Goal: Transaction & Acquisition: Obtain resource

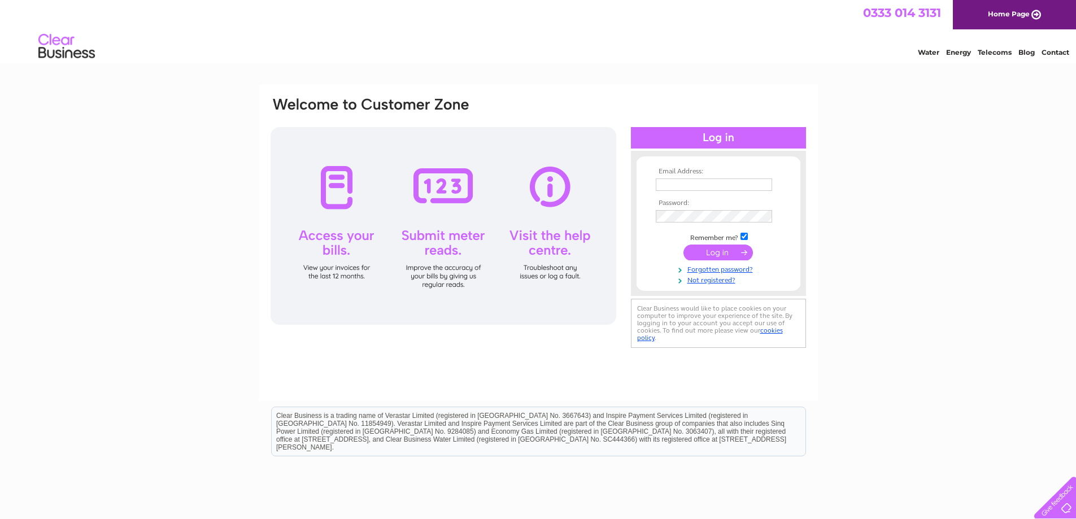
click at [680, 183] on input "text" at bounding box center [714, 185] width 116 height 12
type input "redlinebennett@hotmail.com"
click at [726, 252] on input "submit" at bounding box center [718, 254] width 69 height 16
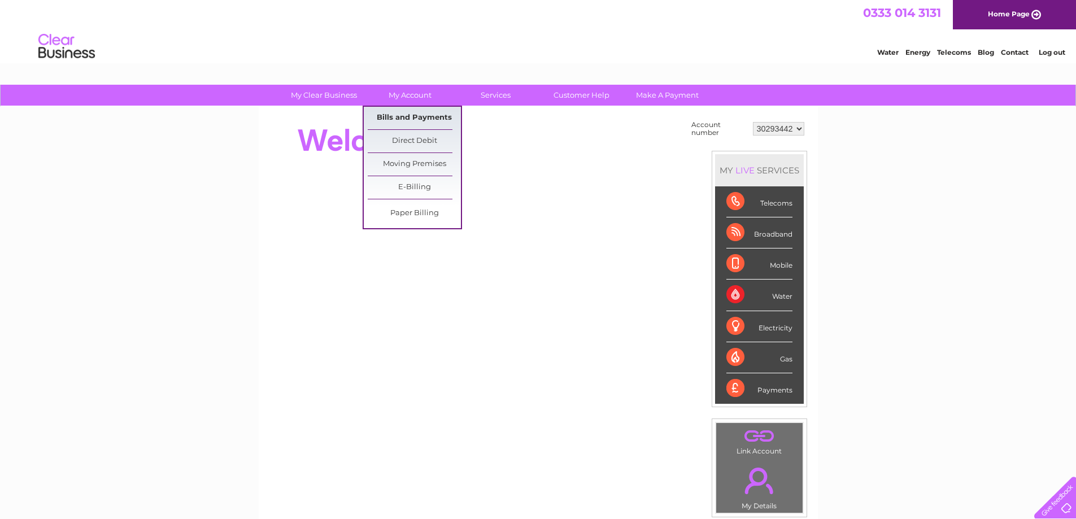
click at [409, 120] on link "Bills and Payments" at bounding box center [414, 118] width 93 height 23
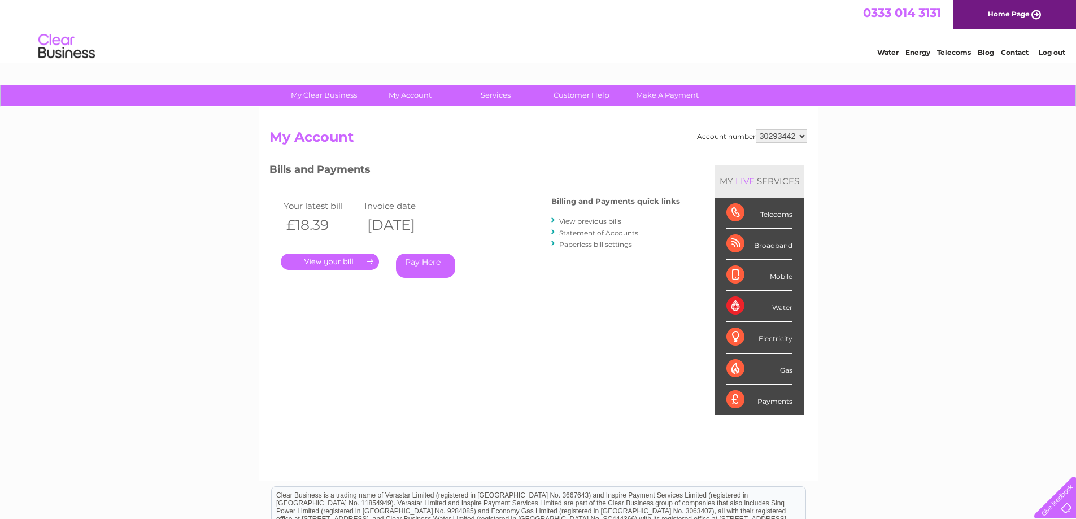
click at [335, 263] on link "." at bounding box center [330, 262] width 98 height 16
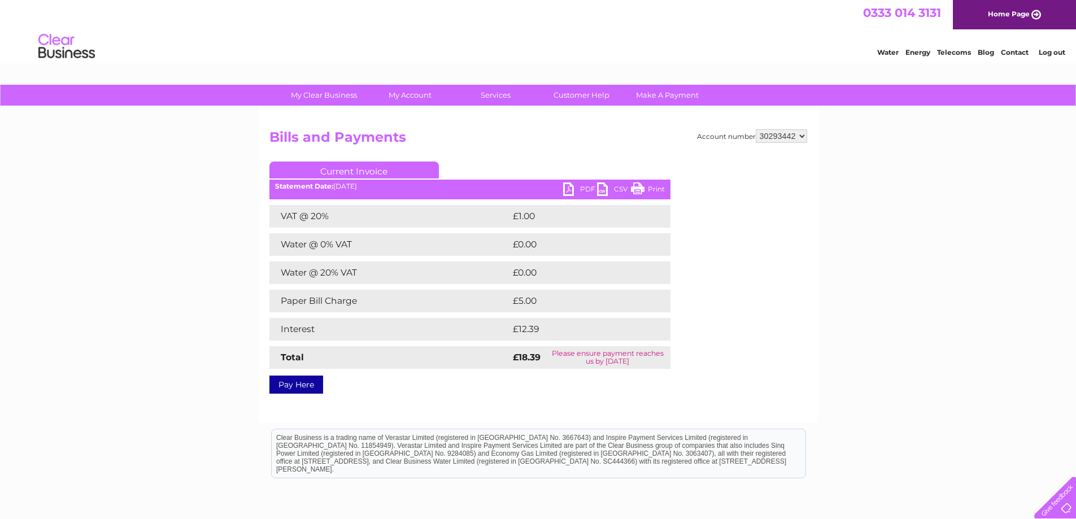
click at [585, 190] on link "PDF" at bounding box center [580, 191] width 34 height 16
